Goal: Task Accomplishment & Management: Manage account settings

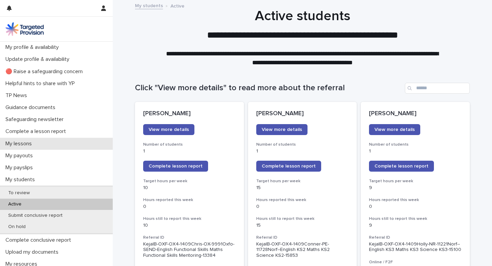
click at [20, 141] on p "My lessons" at bounding box center [20, 143] width 34 height 6
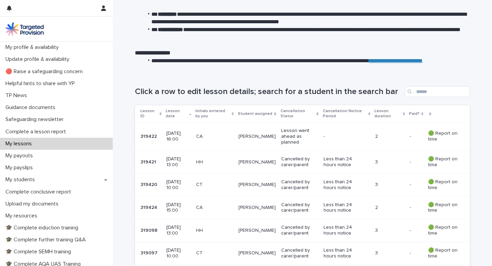
scroll to position [102, 0]
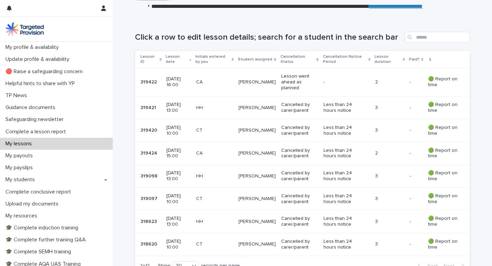
click at [233, 154] on p "CA" at bounding box center [214, 153] width 37 height 6
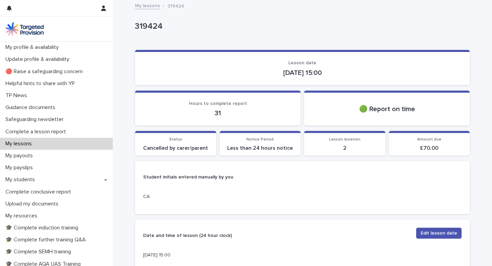
scroll to position [52, 0]
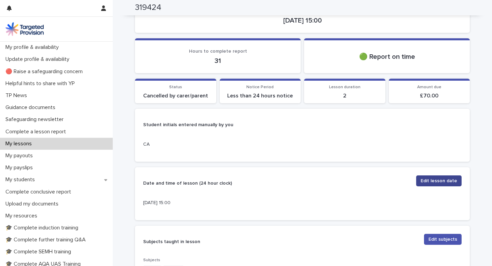
click at [421, 181] on button "Edit lesson date" at bounding box center [438, 180] width 45 height 11
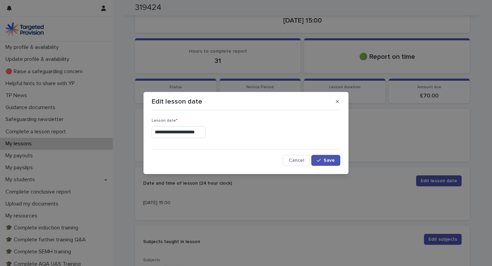
click at [166, 135] on input "**********" at bounding box center [179, 132] width 54 height 12
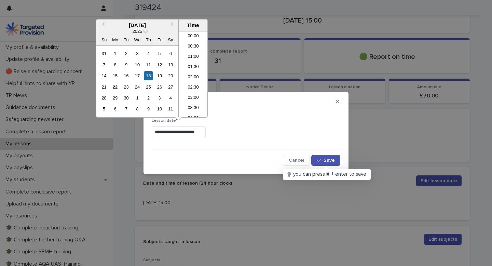
scroll to position [269, 0]
click at [199, 96] on li "16:00" at bounding box center [193, 95] width 29 height 10
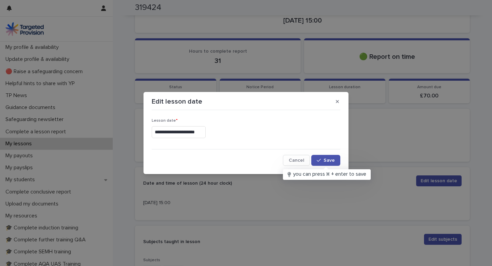
type input "**********"
click at [325, 162] on span "Save" at bounding box center [328, 160] width 11 height 5
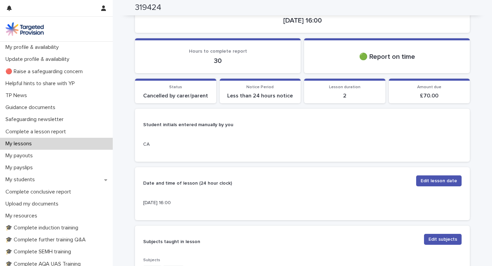
scroll to position [0, 0]
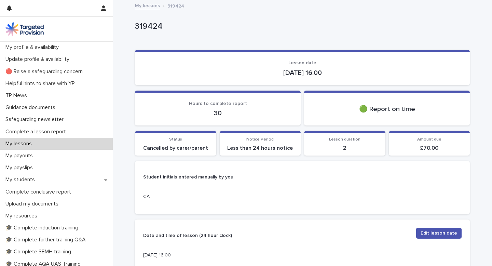
click at [161, 28] on p "319424" at bounding box center [301, 27] width 332 height 10
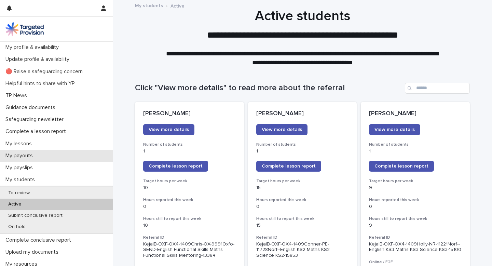
click at [38, 158] on div "My payouts" at bounding box center [56, 156] width 113 height 12
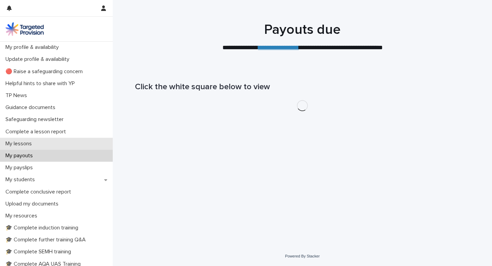
click at [43, 143] on div "My lessons" at bounding box center [56, 144] width 113 height 12
